Goal: Task Accomplishment & Management: Complete application form

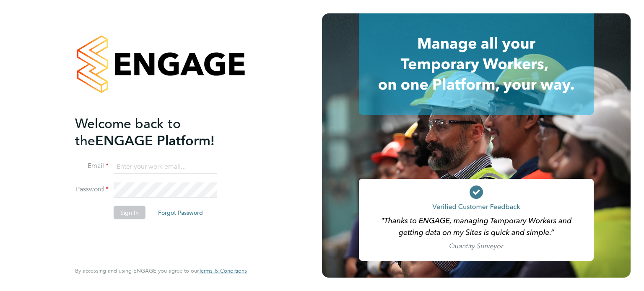
click at [125, 170] on input at bounding box center [166, 166] width 104 height 15
type input "kristian.booth@buildrec.com"
click at [136, 210] on button "Sign In" at bounding box center [130, 212] width 32 height 13
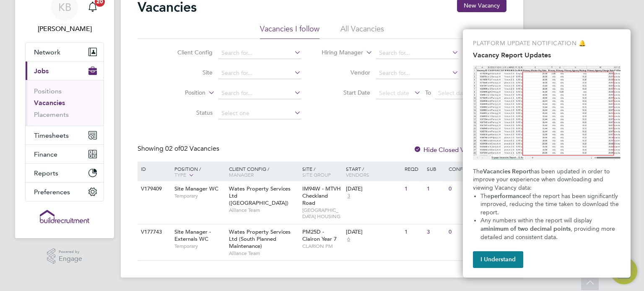
scroll to position [51, 0]
click at [241, 241] on span "Wates Property Services Ltd (South Planned Maintenance)" at bounding box center [260, 239] width 62 height 21
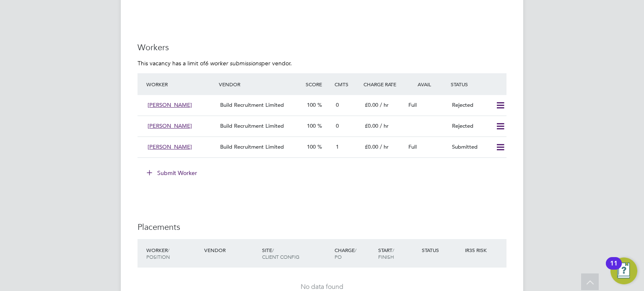
scroll to position [671, 0]
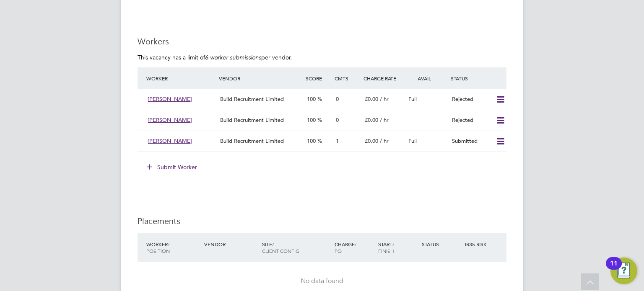
click at [172, 168] on button "Submit Worker" at bounding box center [172, 167] width 63 height 13
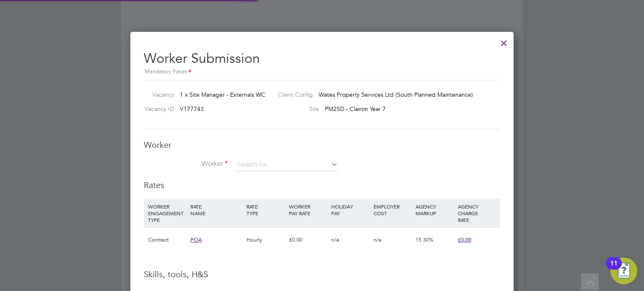
scroll to position [25, 57]
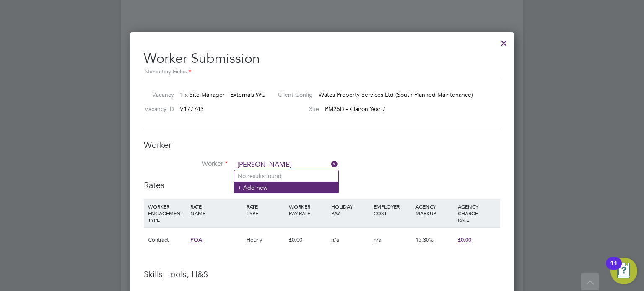
type input "[PERSON_NAME]"
click at [257, 190] on li "+ Add new" at bounding box center [286, 187] width 104 height 11
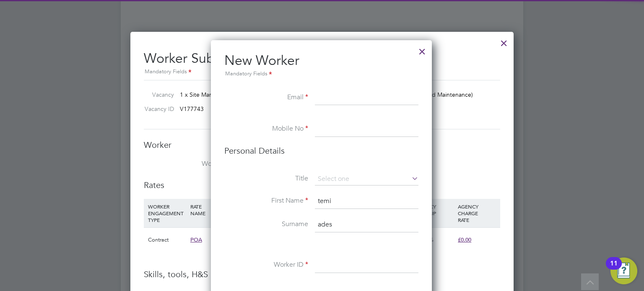
click at [355, 98] on input at bounding box center [367, 98] width 104 height 15
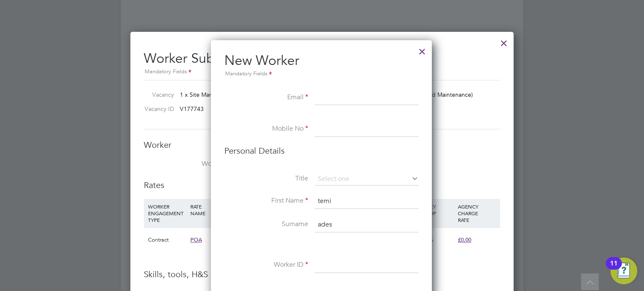
paste input "[PERSON_NAME] <[EMAIL_ADDRESS][DOMAIN_NAME]>"
type input "[EMAIL_ADDRESS][DOMAIN_NAME]"
click at [361, 129] on input at bounding box center [367, 129] width 104 height 15
paste input "07808238188"
type input "07808238188"
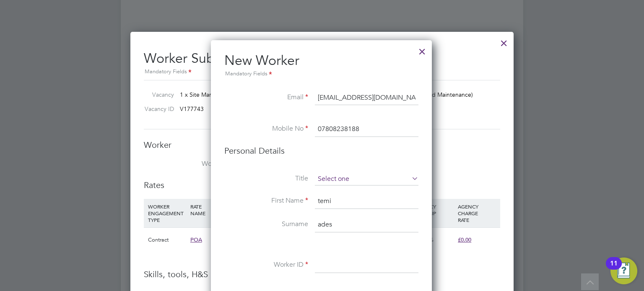
click at [340, 179] on input at bounding box center [367, 179] width 104 height 13
click at [334, 191] on li "Mr" at bounding box center [367, 190] width 104 height 11
type input "Mr"
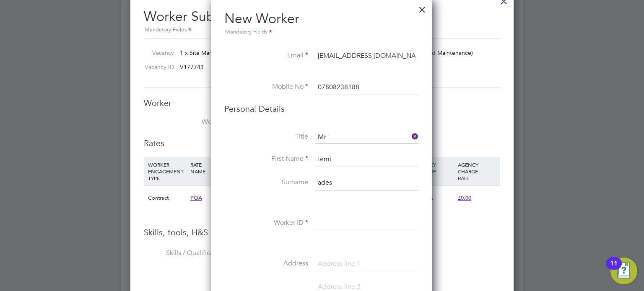
click at [346, 178] on input "ades" at bounding box center [367, 183] width 104 height 15
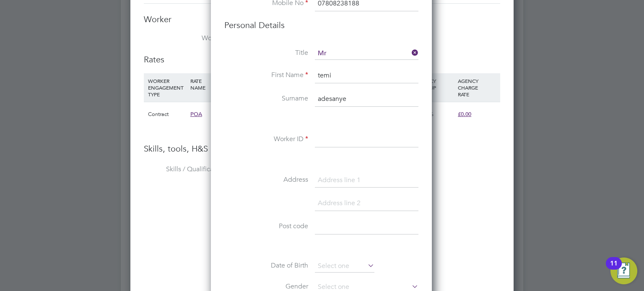
type input "adesanye"
click at [331, 140] on input at bounding box center [367, 140] width 104 height 15
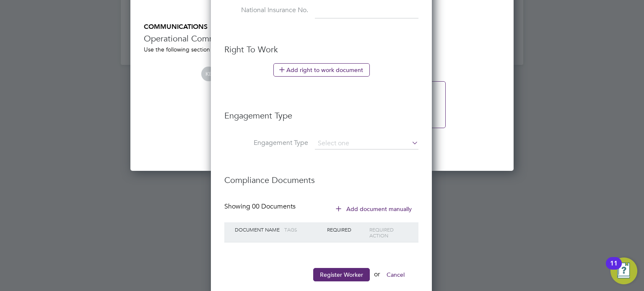
scroll to position [1125, 0]
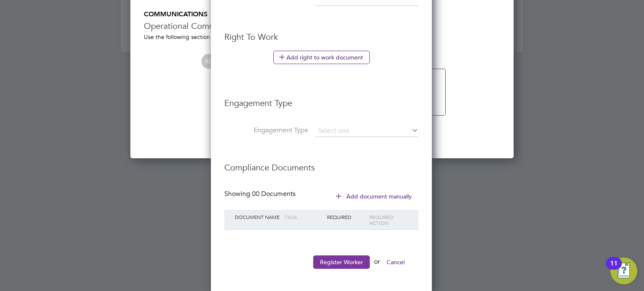
type input "305747"
click at [343, 259] on button "Register Worker" at bounding box center [341, 262] width 57 height 13
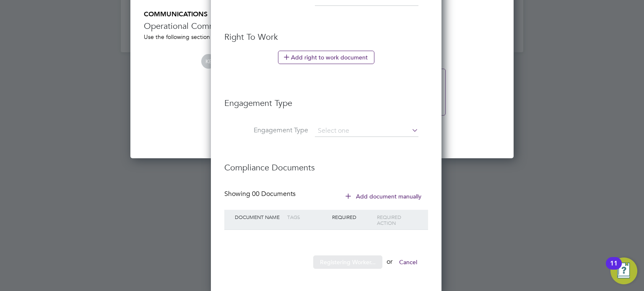
scroll to position [0, 0]
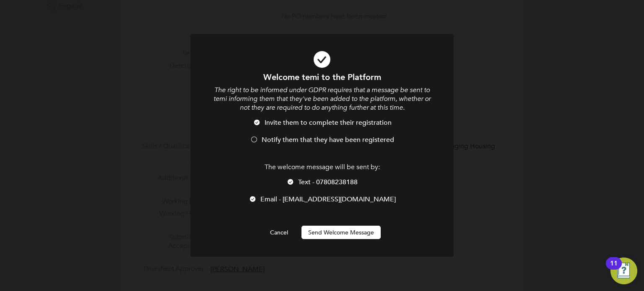
click at [359, 234] on button "Send Welcome Message" at bounding box center [340, 232] width 79 height 13
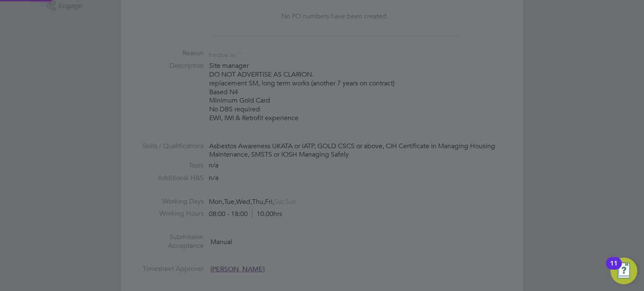
type input "temi adesanye (305747)"
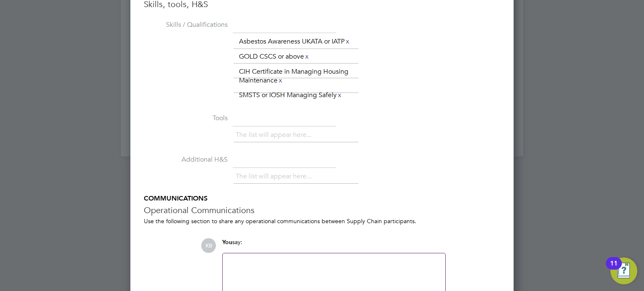
scroll to position [1079, 0]
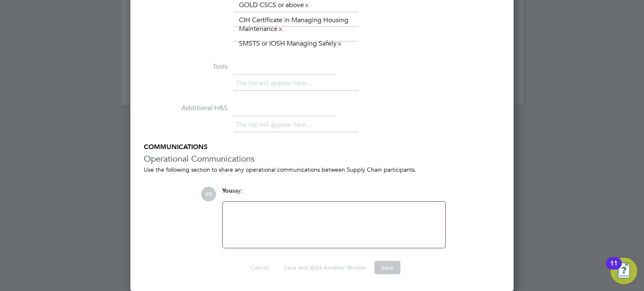
click at [258, 213] on div at bounding box center [334, 225] width 213 height 36
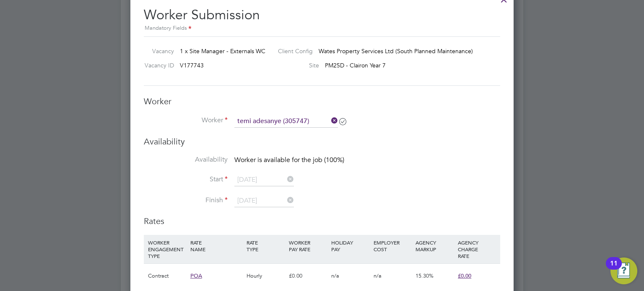
scroll to position [785, 0]
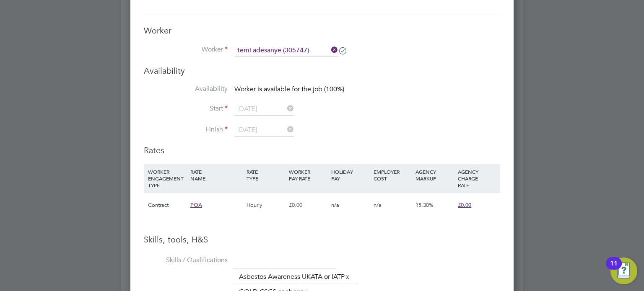
click at [343, 50] on icon at bounding box center [343, 50] width 6 height 6
click at [280, 52] on input at bounding box center [286, 50] width 104 height 13
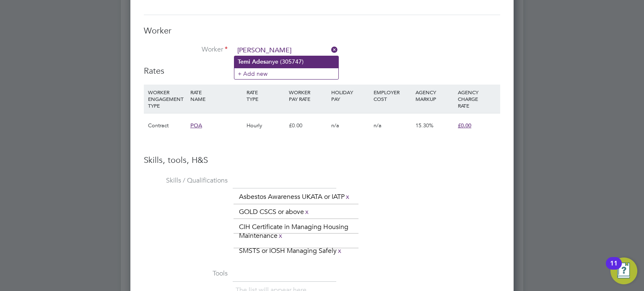
click at [263, 63] on b "Ades" at bounding box center [259, 61] width 14 height 7
type input "[PERSON_NAME] (305747)"
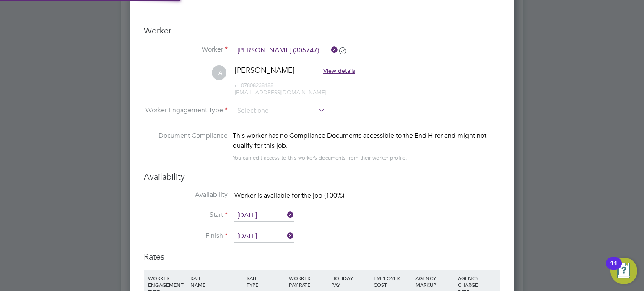
scroll to position [774, 384]
click at [264, 107] on input at bounding box center [279, 111] width 91 height 13
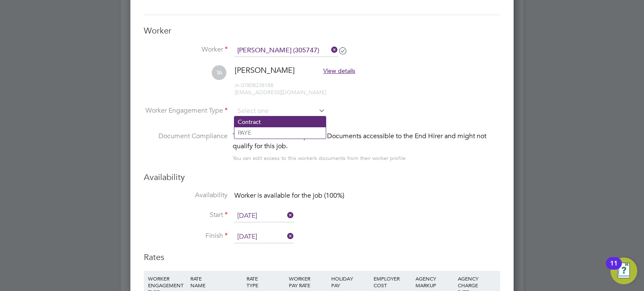
click at [264, 120] on li "Contract" at bounding box center [279, 122] width 91 height 11
type input "Contract"
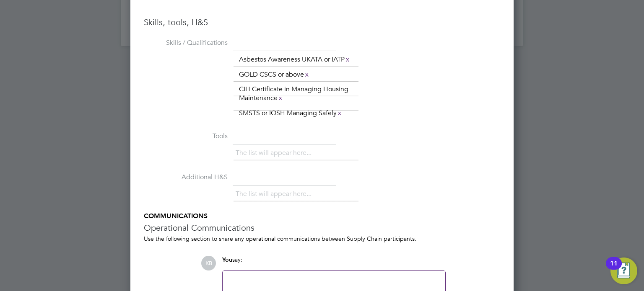
scroll to position [1039, 0]
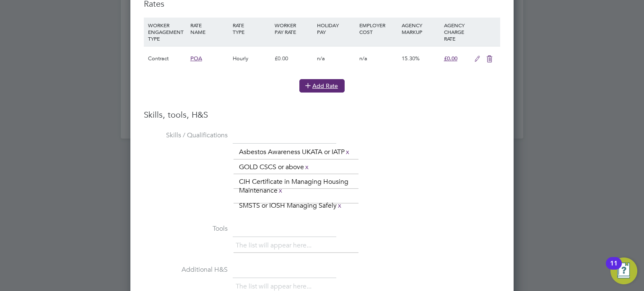
click at [317, 83] on button "Add Rate" at bounding box center [321, 85] width 45 height 13
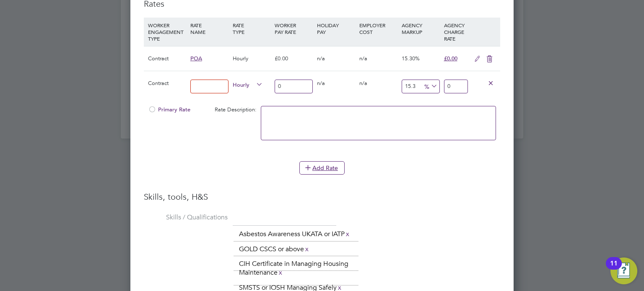
click at [214, 83] on input at bounding box center [209, 87] width 38 height 14
type input "tier1"
click at [292, 84] on input "0" at bounding box center [294, 87] width 38 height 14
type input "3"
type input "3.459"
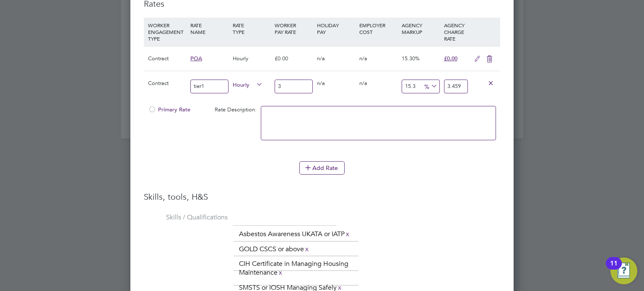
type input "32"
type input "36.896"
type input "32"
click at [427, 154] on li "WORKER ENGAGEMENT TYPE RATE NAME RATE TYPE WORKER PAY RATE HOLIDAY PAY EMPLOYER…" at bounding box center [322, 90] width 356 height 144
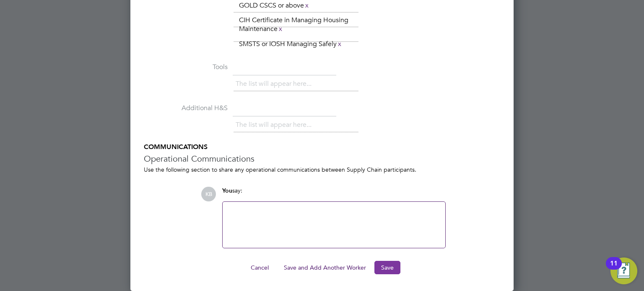
click at [385, 267] on button "Save" at bounding box center [387, 267] width 26 height 13
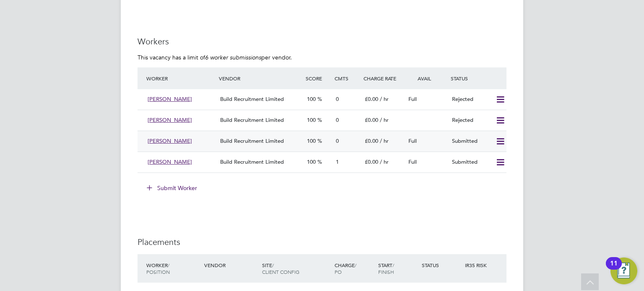
click at [258, 139] on span "Build Recruitment Limited" at bounding box center [252, 141] width 64 height 7
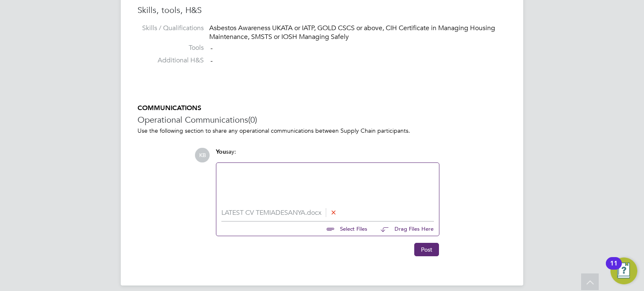
click at [253, 174] on div at bounding box center [327, 186] width 213 height 36
click at [362, 171] on div "lots of social housing experience with high view and equans excellent reference…" at bounding box center [327, 186] width 213 height 36
click at [422, 251] on button "Post" at bounding box center [426, 249] width 25 height 13
